Goal: Task Accomplishment & Management: Manage account settings

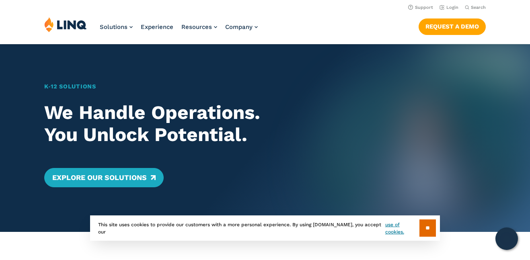
click at [453, 12] on header "Support Login Search Search for: Solutions Nutrition Overview NEW School Nutrit…" at bounding box center [265, 22] width 530 height 44
click at [451, 9] on link "Login" at bounding box center [449, 7] width 19 height 5
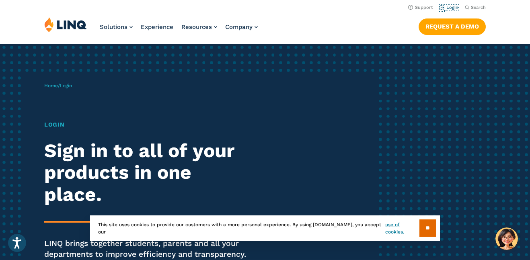
click at [451, 9] on link "Login" at bounding box center [449, 7] width 19 height 5
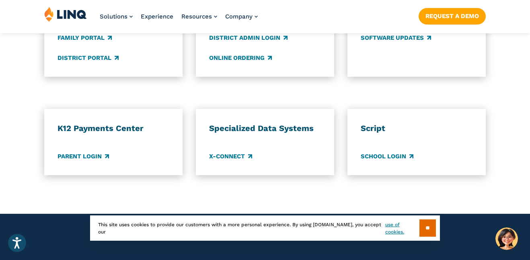
scroll to position [679, 0]
